Goal: Task Accomplishment & Management: Manage account settings

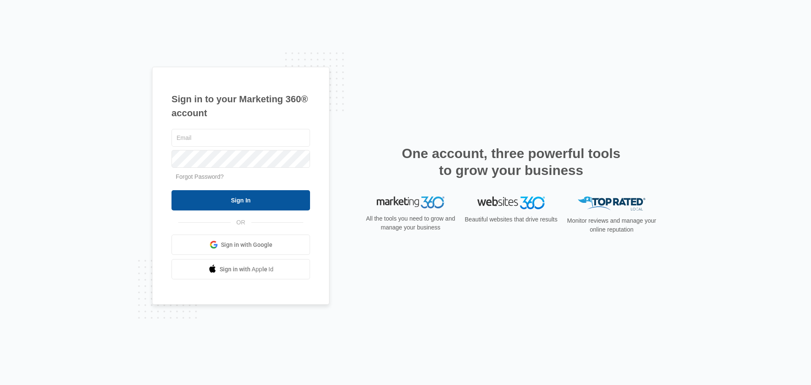
type input "ryan@chemsourcedirect.com"
click at [278, 198] on input "Sign In" at bounding box center [240, 200] width 139 height 20
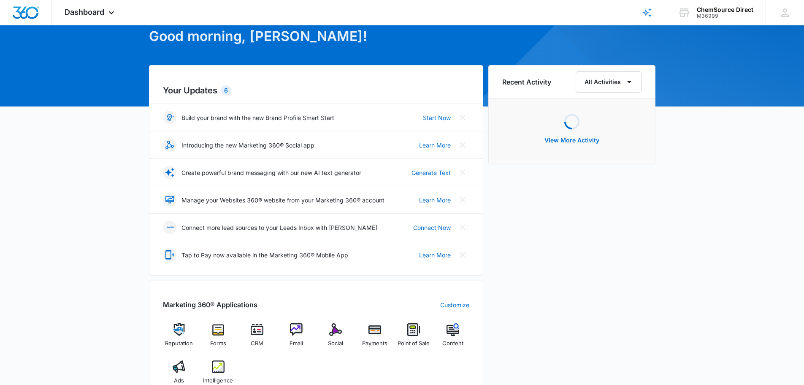
scroll to position [127, 0]
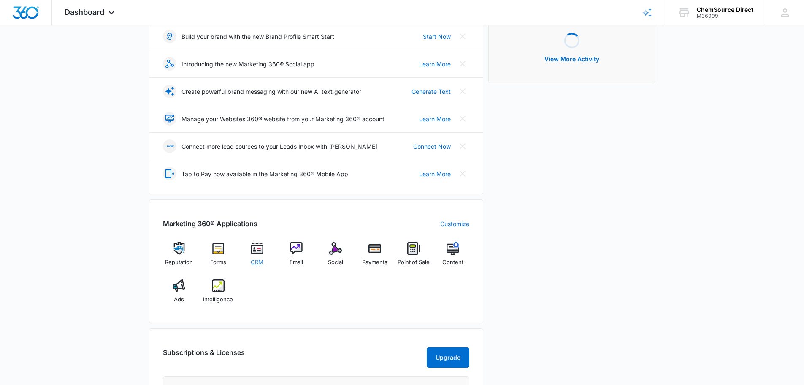
click at [261, 254] on img at bounding box center [257, 248] width 13 height 13
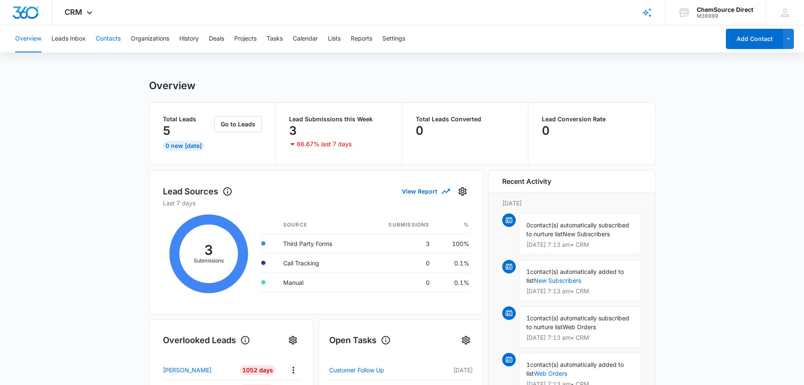
click at [114, 38] on button "Contacts" at bounding box center [108, 38] width 25 height 27
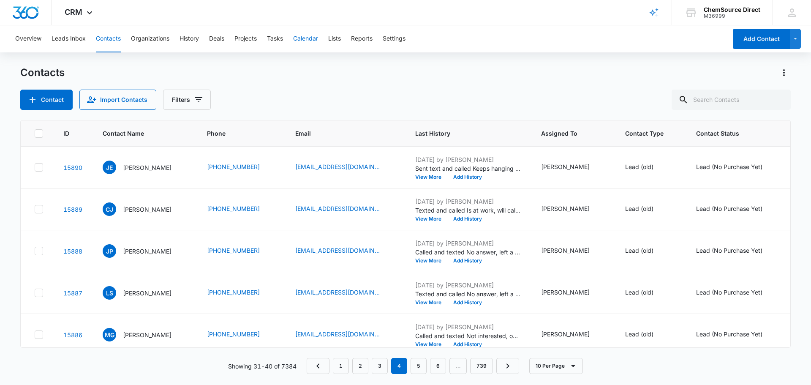
click at [312, 40] on button "Calendar" at bounding box center [305, 38] width 25 height 27
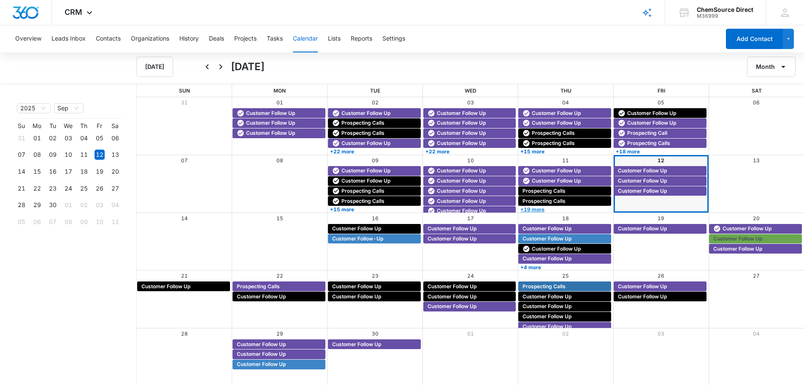
click at [557, 208] on link "+19 more" at bounding box center [565, 209] width 93 height 6
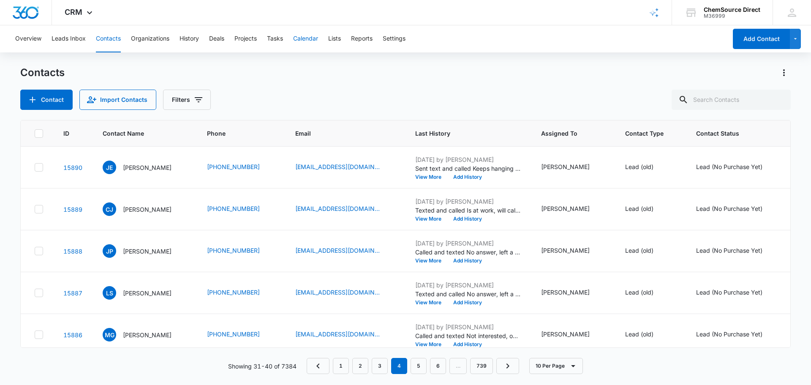
click at [304, 39] on button "Calendar" at bounding box center [305, 38] width 25 height 27
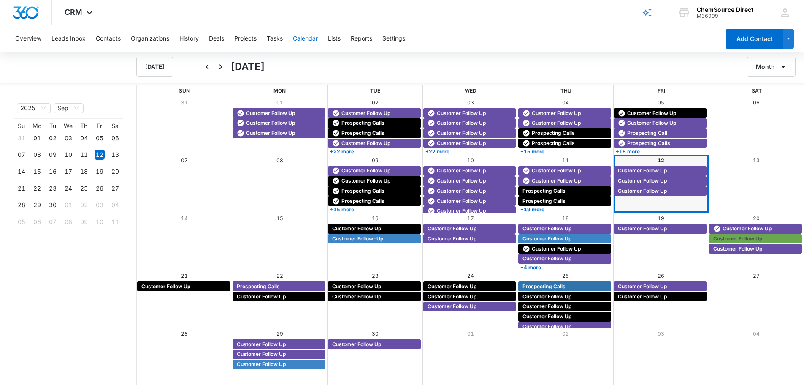
click at [383, 208] on link "+15 more" at bounding box center [374, 209] width 93 height 6
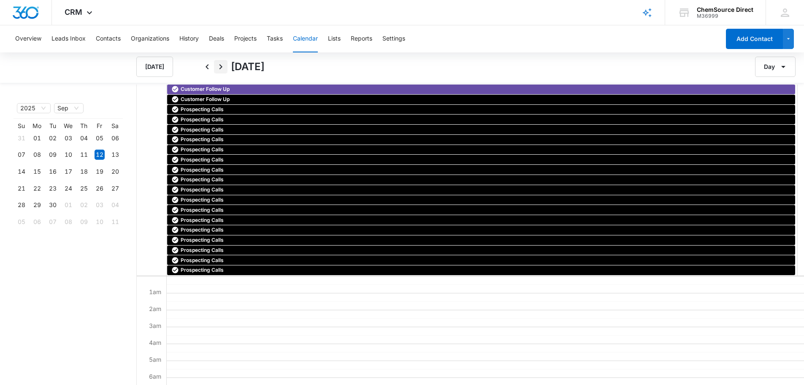
click at [223, 69] on icon "Next" at bounding box center [221, 67] width 10 height 10
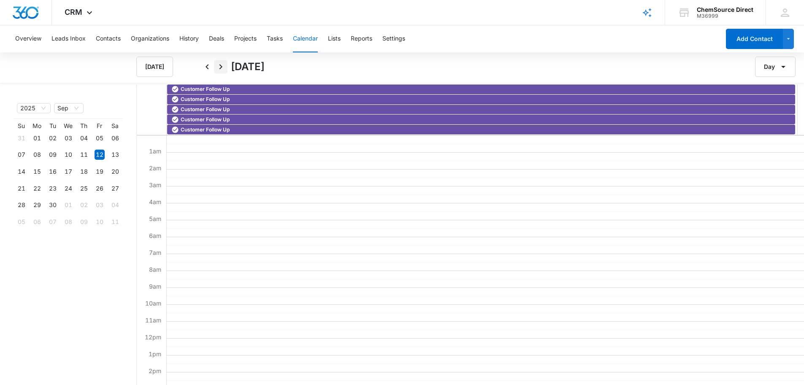
click at [220, 68] on icon "Next" at bounding box center [221, 67] width 10 height 10
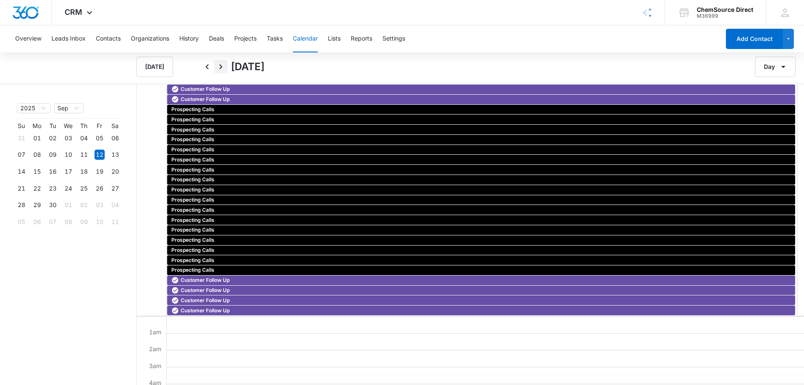
click at [220, 68] on icon "Next" at bounding box center [221, 67] width 10 height 10
